Goal: Transaction & Acquisition: Obtain resource

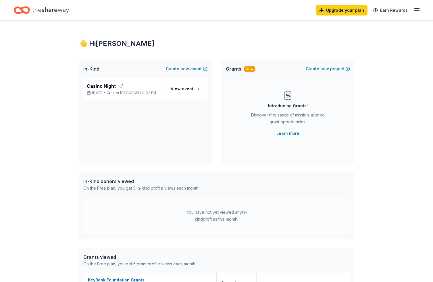
click at [40, 61] on div "👋 Hi [PERSON_NAME] In-Kind Create new event Casino Night [DATE] • Greater NYC V…" at bounding box center [216, 215] width 433 height 389
click at [179, 86] on span "View event" at bounding box center [182, 89] width 23 height 7
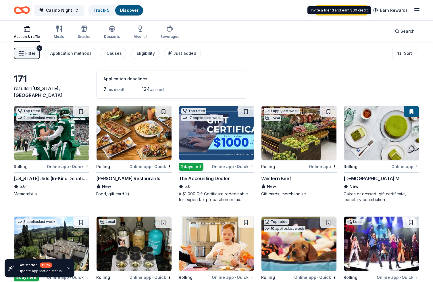
click at [429, 8] on div "Casino Night Track · 5 Discover Upgrade your plan Earn Rewards" at bounding box center [216, 10] width 433 height 20
click at [417, 11] on icon "button" at bounding box center [416, 10] width 7 height 7
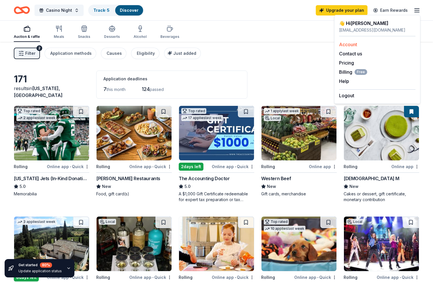
click at [354, 45] on link "Account" at bounding box center [348, 45] width 18 height 6
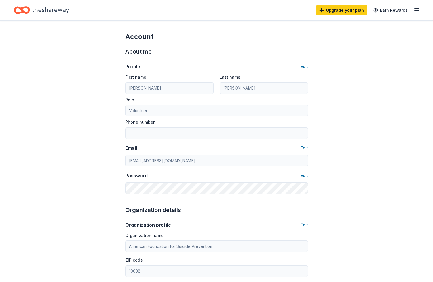
click at [417, 9] on line "button" at bounding box center [416, 9] width 5 height 0
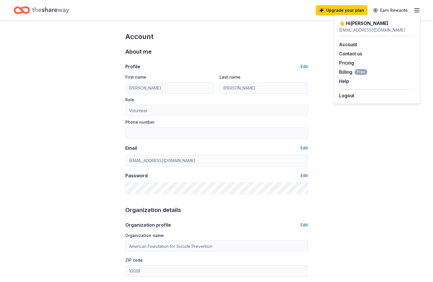
click at [65, 10] on icon "Home" at bounding box center [50, 10] width 37 height 6
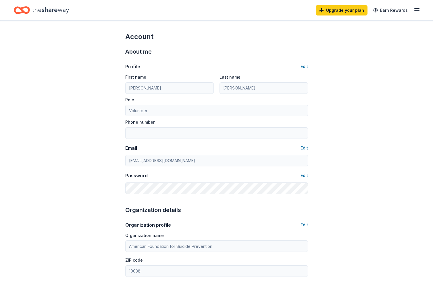
click at [61, 10] on icon "Home" at bounding box center [50, 10] width 37 height 12
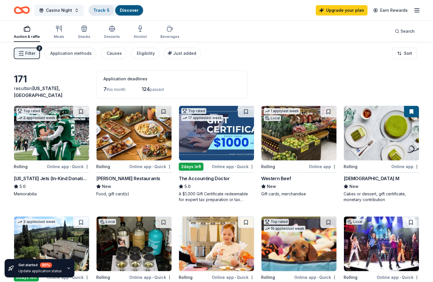
click at [108, 9] on link "Track · 5" at bounding box center [101, 10] width 16 height 5
click at [104, 11] on link "Track · 5" at bounding box center [101, 10] width 16 height 5
click at [76, 10] on button "Casino Night" at bounding box center [58, 10] width 49 height 11
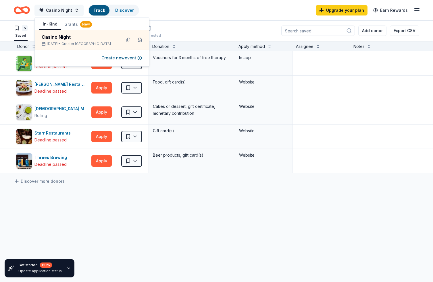
scroll to position [0, 0]
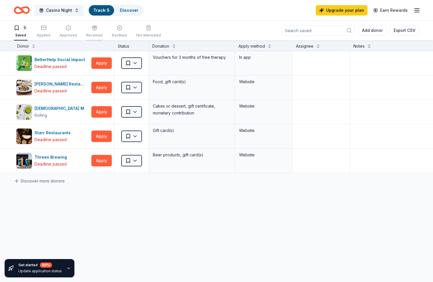
click at [95, 35] on div "Received" at bounding box center [94, 35] width 16 height 5
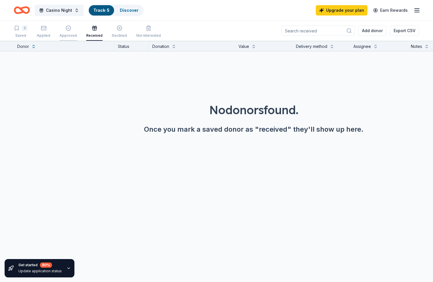
click at [68, 34] on div "Approved" at bounding box center [68, 35] width 18 height 5
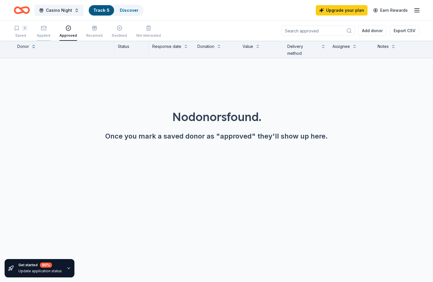
click at [47, 34] on div "Applied" at bounding box center [43, 35] width 13 height 5
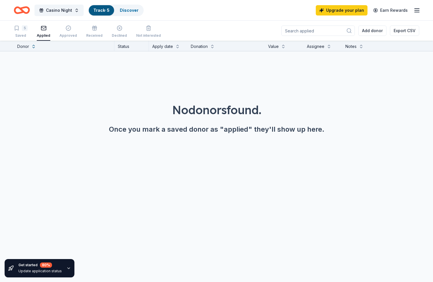
scroll to position [0, 0]
click at [32, 94] on div "No donors found. Once you mark a saved donor as "applied" they'll show up here." at bounding box center [216, 101] width 433 height 101
click at [21, 35] on div "Saved" at bounding box center [21, 35] width 14 height 5
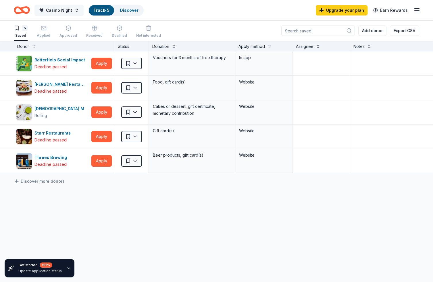
click at [53, 7] on span "Casino Night" at bounding box center [59, 10] width 26 height 7
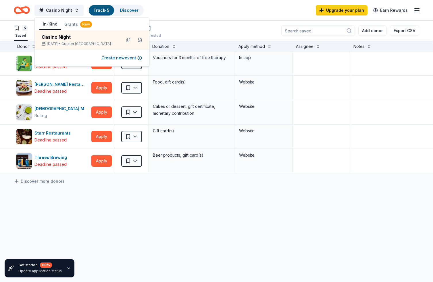
click at [20, 9] on icon "Home" at bounding box center [24, 10] width 9 height 6
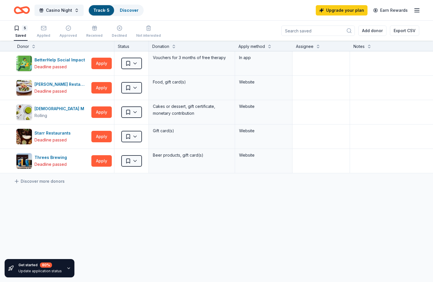
click at [18, 33] on div "5 Saved" at bounding box center [21, 31] width 14 height 13
click at [120, 9] on link "Discover" at bounding box center [129, 10] width 19 height 5
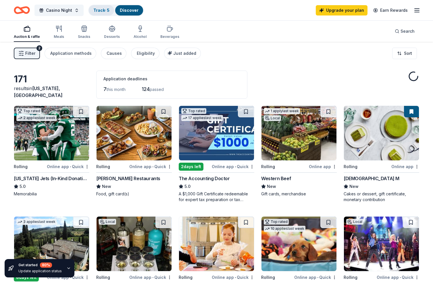
click at [103, 8] on link "Track · 5" at bounding box center [101, 10] width 16 height 5
click at [98, 6] on div "Track · 5" at bounding box center [101, 10] width 25 height 10
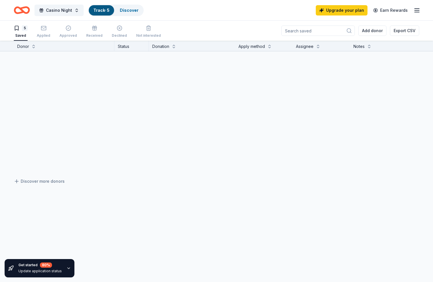
scroll to position [0, 0]
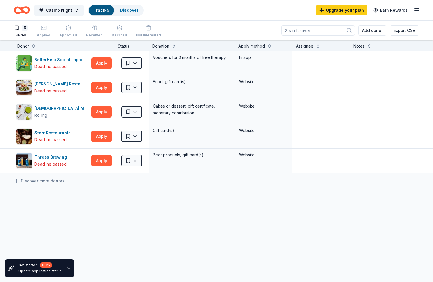
click at [40, 32] on div "Applied" at bounding box center [43, 31] width 13 height 13
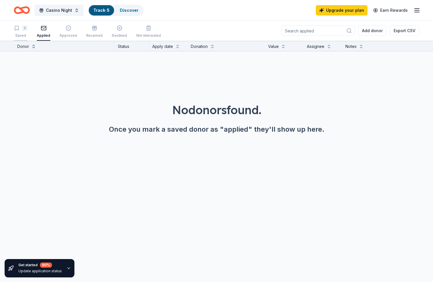
click at [23, 32] on div "5 Saved" at bounding box center [21, 31] width 14 height 13
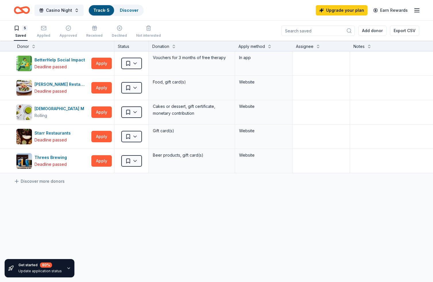
click at [103, 11] on link "Track · 5" at bounding box center [101, 10] width 16 height 5
click at [136, 10] on div "Discover" at bounding box center [129, 10] width 28 height 10
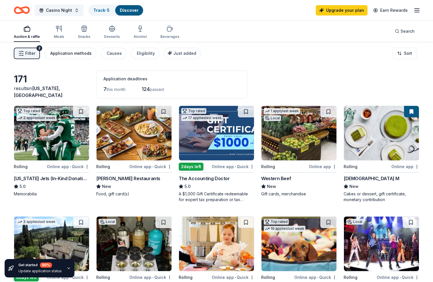
click at [73, 54] on div "Application methods" at bounding box center [70, 53] width 41 height 7
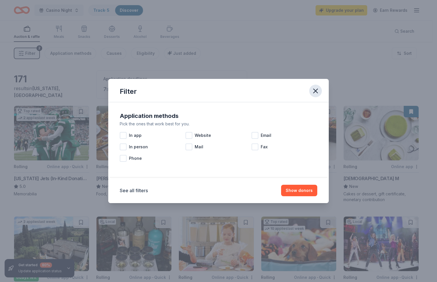
click at [316, 92] on icon "button" at bounding box center [315, 91] width 4 height 4
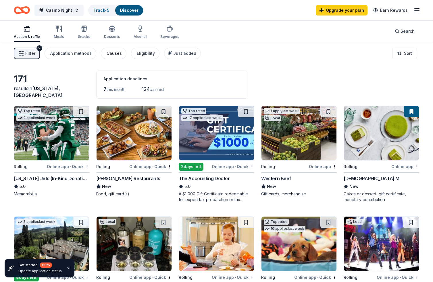
click at [116, 56] on div "Causes" at bounding box center [113, 53] width 15 height 7
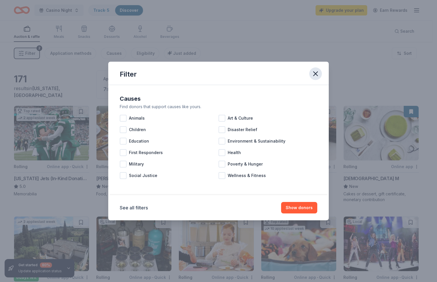
click at [317, 74] on icon "button" at bounding box center [315, 74] width 8 height 8
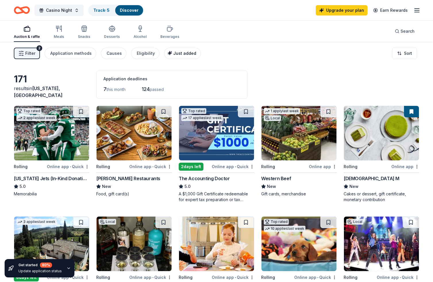
click at [191, 54] on div "Just added" at bounding box center [183, 53] width 26 height 7
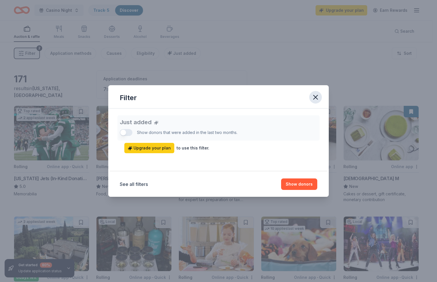
click at [312, 102] on button "button" at bounding box center [315, 97] width 13 height 13
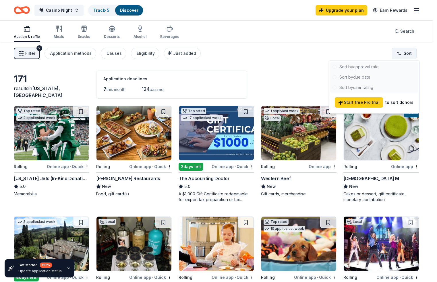
click at [400, 54] on html "Casino Night Track · 5 Discover Upgrade your plan Earn Rewards Auction & raffle…" at bounding box center [218, 141] width 437 height 282
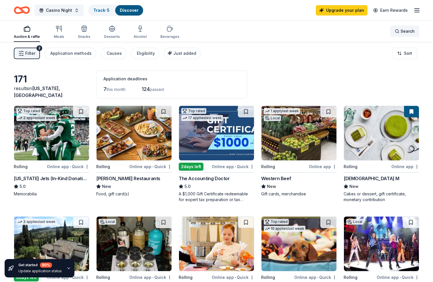
click at [405, 32] on span "Search" at bounding box center [407, 31] width 14 height 7
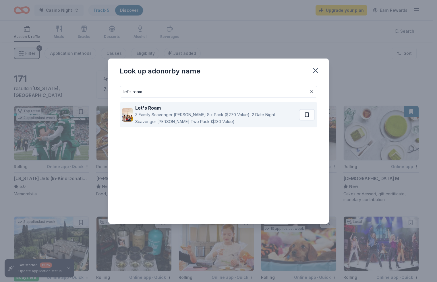
type input "let's roam"
click at [147, 116] on div "3 Family Scavenger [PERSON_NAME] Six Pack ($270 Value), 2 Date Night Scavenger …" at bounding box center [216, 118] width 162 height 14
click at [215, 118] on div "3 Family Scavenger [PERSON_NAME] Six Pack ($270 Value), 2 Date Night Scavenger …" at bounding box center [216, 118] width 162 height 14
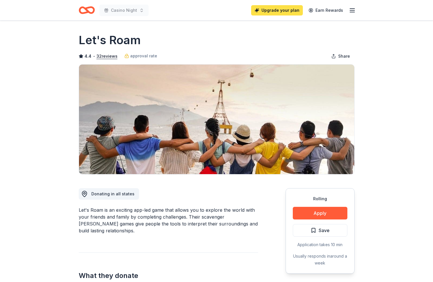
click at [285, 9] on link "Upgrade your plan" at bounding box center [277, 10] width 52 height 10
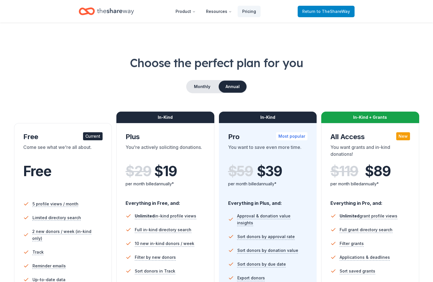
click at [331, 13] on span "to TheShareWay" at bounding box center [332, 11] width 33 height 5
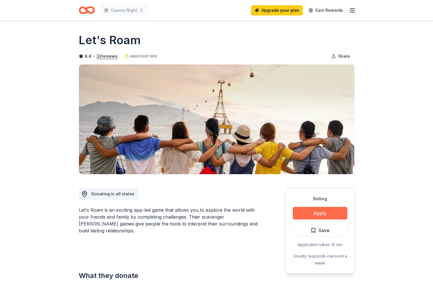
click at [325, 215] on button "Apply" at bounding box center [319, 213] width 55 height 13
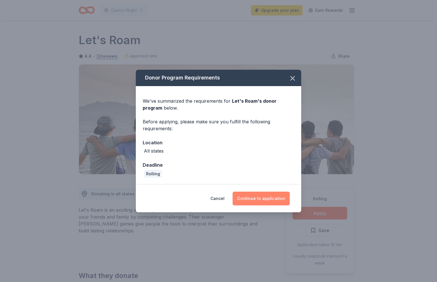
click at [267, 199] on button "Continue to application" at bounding box center [261, 199] width 57 height 14
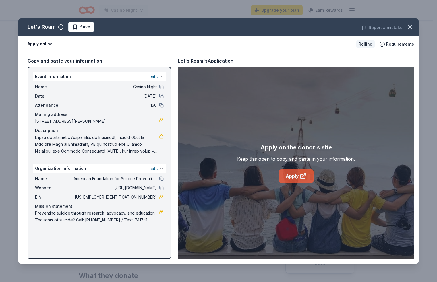
click at [296, 177] on link "Apply" at bounding box center [296, 176] width 35 height 14
